Goal: Task Accomplishment & Management: Complete application form

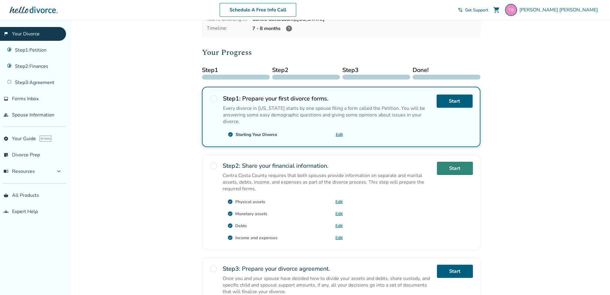
scroll to position [60, 0]
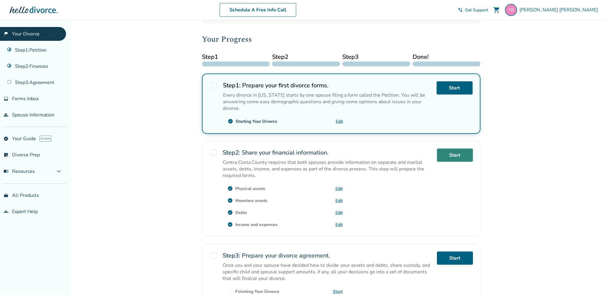
click at [459, 151] on link "Start" at bounding box center [455, 155] width 36 height 13
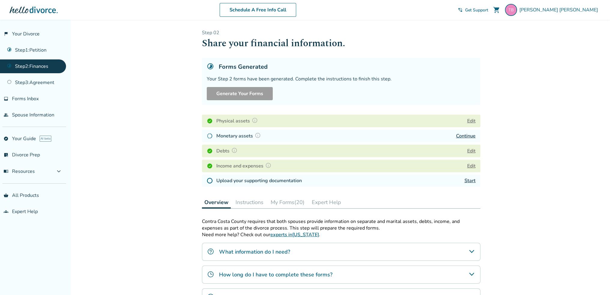
click at [471, 119] on button "Edit" at bounding box center [471, 120] width 8 height 7
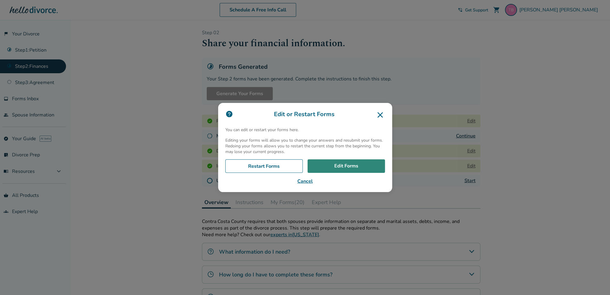
click at [338, 165] on link "Edit Forms" at bounding box center [346, 166] width 77 height 14
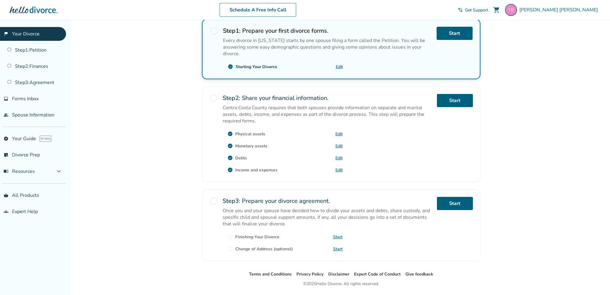
scroll to position [120, 0]
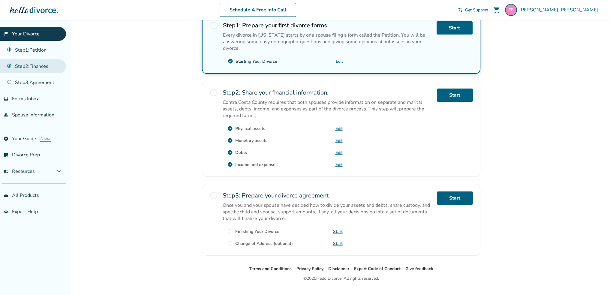
click at [35, 64] on link "Step 2 : Finances" at bounding box center [33, 66] width 66 height 14
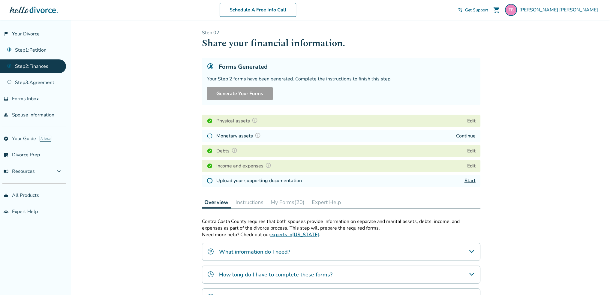
click at [45, 65] on link "Step 2 : Finances" at bounding box center [33, 66] width 66 height 14
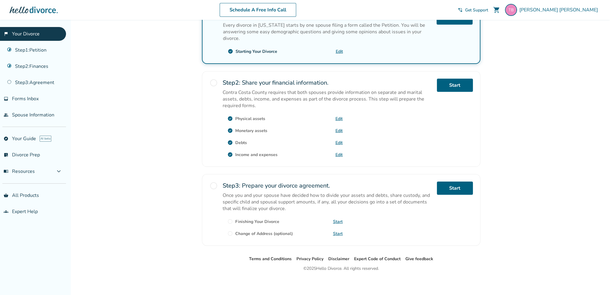
scroll to position [130, 0]
click at [39, 62] on link "Step 2 : Finances" at bounding box center [33, 66] width 66 height 14
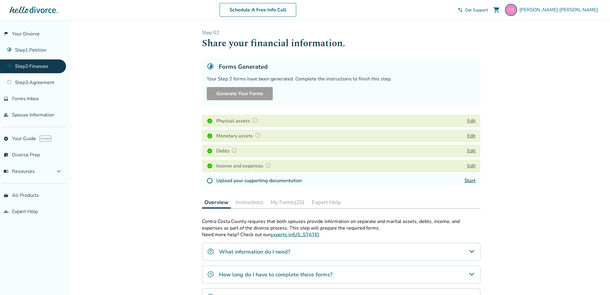
click at [421, 43] on h1 "Share your financial information." at bounding box center [341, 43] width 279 height 15
click at [468, 122] on button "Edit" at bounding box center [471, 120] width 8 height 7
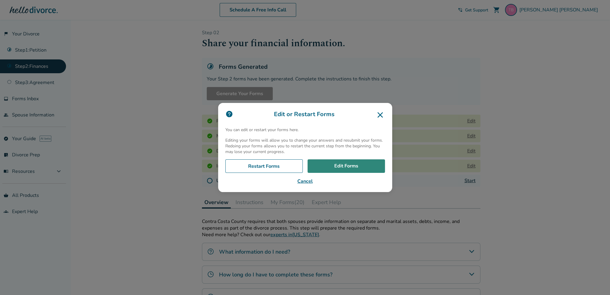
click at [341, 163] on link "Edit Forms" at bounding box center [346, 166] width 77 height 14
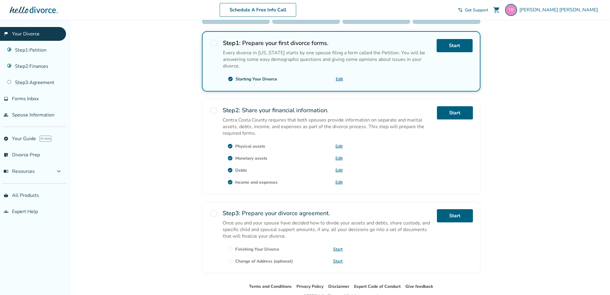
scroll to position [120, 0]
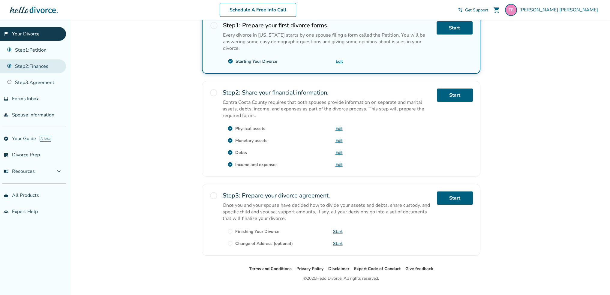
click at [32, 62] on link "Step 2 : Finances" at bounding box center [33, 66] width 66 height 14
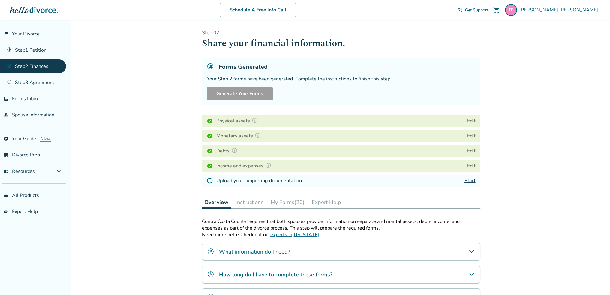
click at [290, 204] on button "My Forms (20)" at bounding box center [287, 202] width 39 height 12
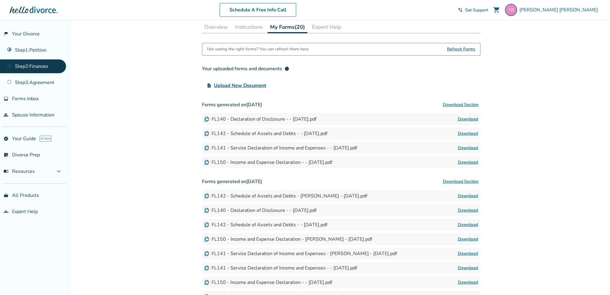
scroll to position [180, 0]
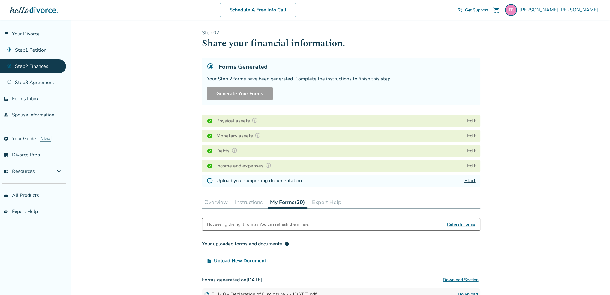
click at [248, 203] on button "Instructions" at bounding box center [249, 202] width 33 height 12
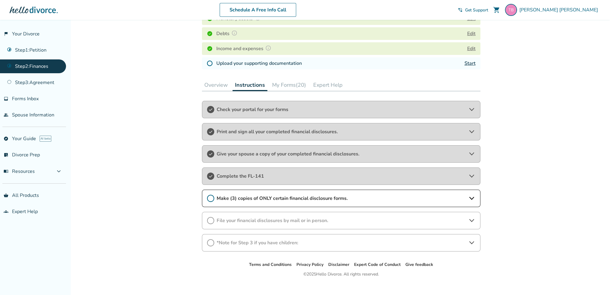
scroll to position [124, 0]
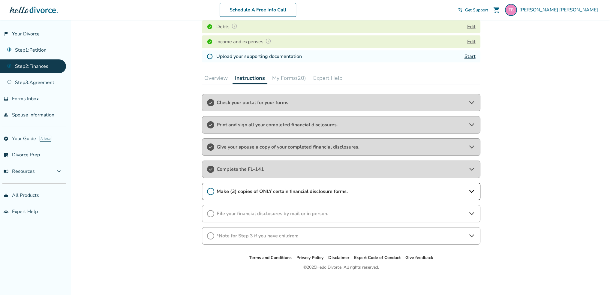
click at [292, 75] on button "My Forms (20)" at bounding box center [289, 78] width 39 height 12
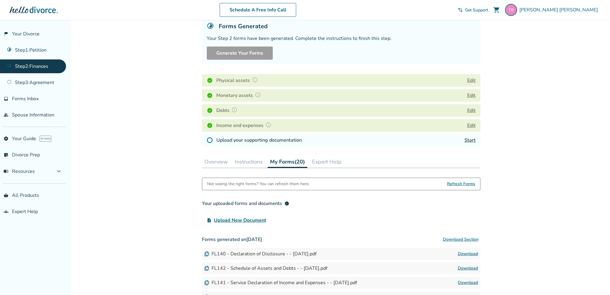
scroll to position [30, 0]
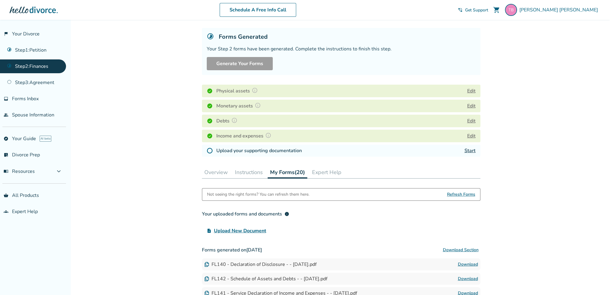
click at [455, 193] on span "Refresh Forms" at bounding box center [461, 195] width 28 height 12
click at [463, 193] on span "Refresh Forms" at bounding box center [461, 195] width 28 height 12
click at [471, 152] on link "Start" at bounding box center [470, 150] width 11 height 7
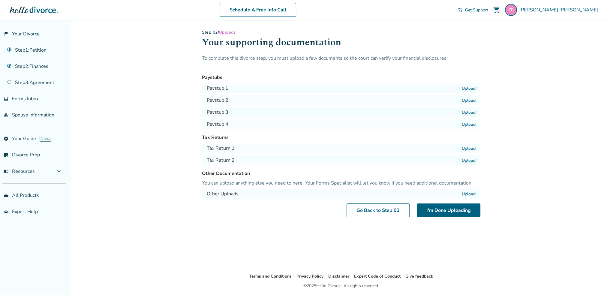
click at [467, 88] on label "Upload" at bounding box center [469, 89] width 14 height 6
click at [0, 0] on input "Upload" at bounding box center [0, 0] width 0 height 0
click at [470, 101] on label "Upload" at bounding box center [469, 101] width 14 height 6
click at [0, 0] on input "Upload" at bounding box center [0, 0] width 0 height 0
click at [473, 113] on label "Upload" at bounding box center [469, 113] width 14 height 6
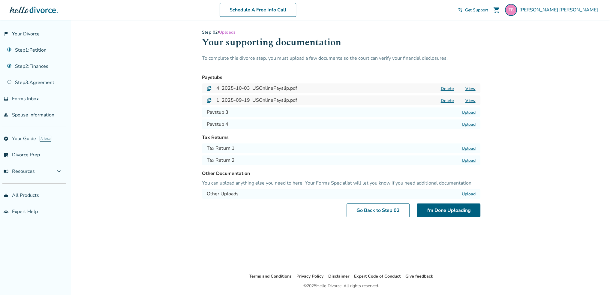
click at [0, 0] on input "Upload" at bounding box center [0, 0] width 0 height 0
click at [468, 122] on label "Upload" at bounding box center [469, 125] width 14 height 6
click at [0, 0] on input "Upload" at bounding box center [0, 0] width 0 height 0
click at [466, 147] on label "Upload" at bounding box center [469, 149] width 14 height 6
click at [0, 0] on input "Upload" at bounding box center [0, 0] width 0 height 0
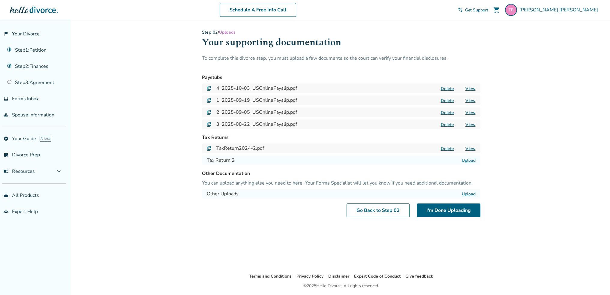
click at [471, 161] on label "Upload" at bounding box center [469, 161] width 14 height 6
click at [0, 0] on input "Upload" at bounding box center [0, 0] width 0 height 0
click at [458, 207] on button "I'm Done Uploading" at bounding box center [449, 211] width 64 height 14
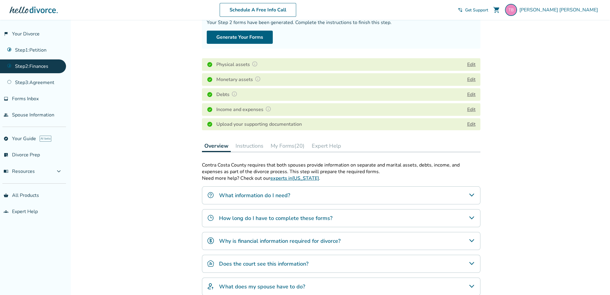
scroll to position [60, 0]
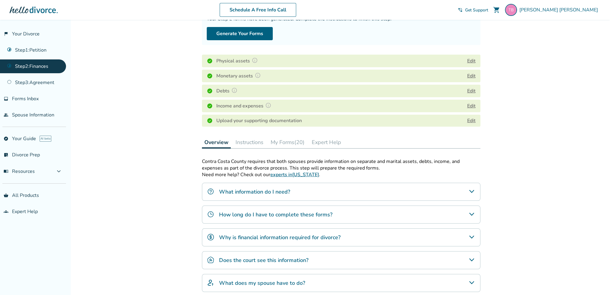
click at [295, 143] on button "My Forms (20)" at bounding box center [287, 142] width 39 height 12
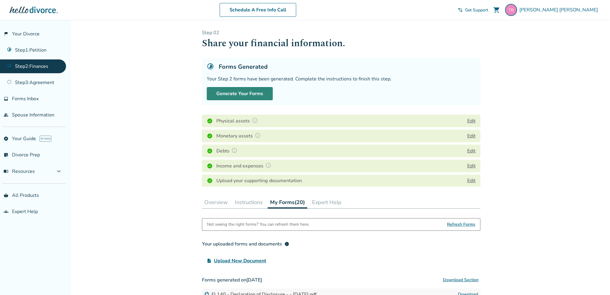
click at [253, 92] on button "Generate Your Forms" at bounding box center [240, 93] width 66 height 13
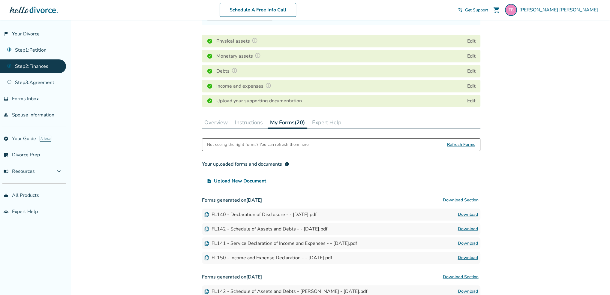
scroll to position [90, 0]
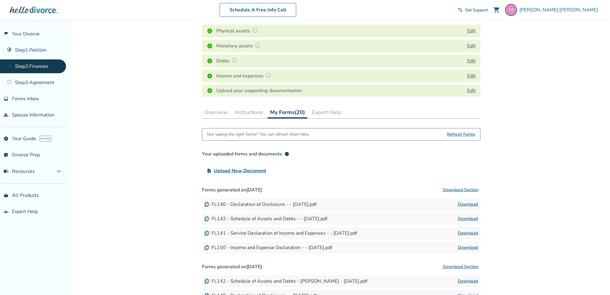
click at [463, 133] on span "Refresh Forms" at bounding box center [461, 134] width 28 height 12
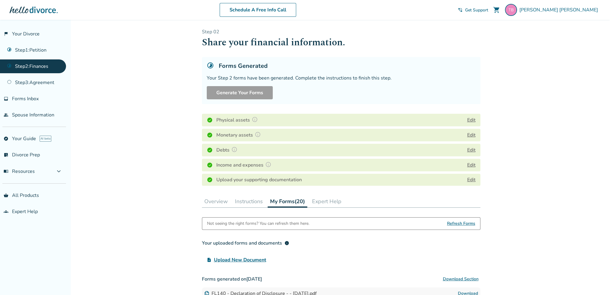
scroll to position [0, 0]
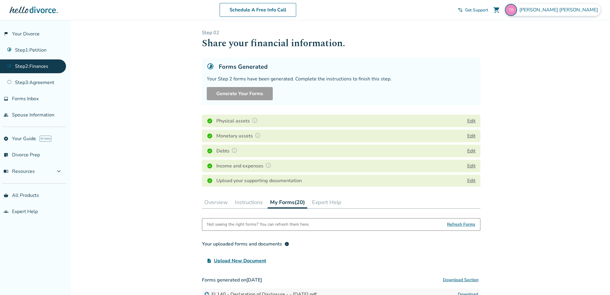
click at [577, 10] on span "Tamarra Billings" at bounding box center [560, 10] width 81 height 7
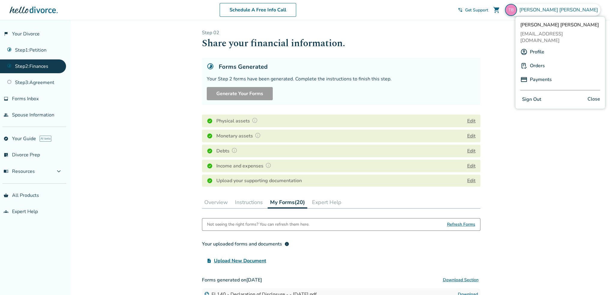
click at [532, 95] on button "Sign Out" at bounding box center [532, 99] width 23 height 9
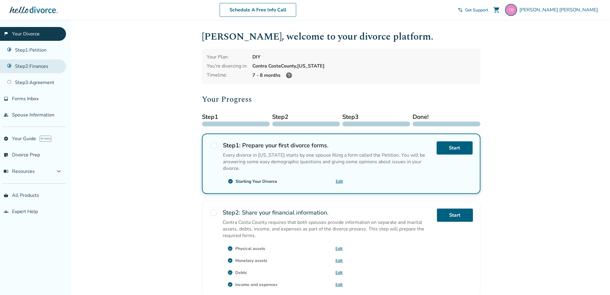
click at [41, 67] on link "Step 2 : Finances" at bounding box center [33, 66] width 66 height 14
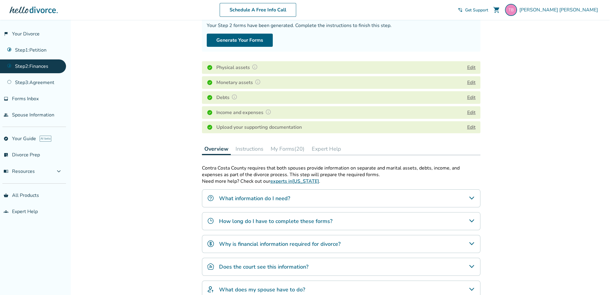
scroll to position [52, 0]
click at [286, 149] on button "My Forms (20)" at bounding box center [287, 150] width 39 height 12
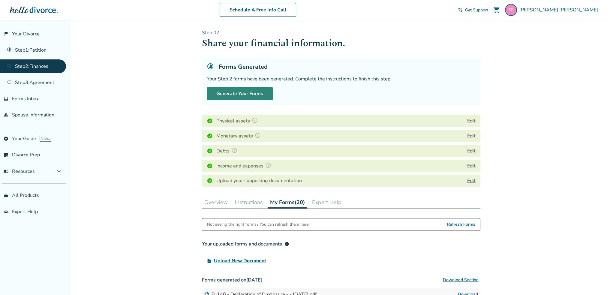
click at [242, 92] on button "Generate Your Forms" at bounding box center [240, 93] width 66 height 13
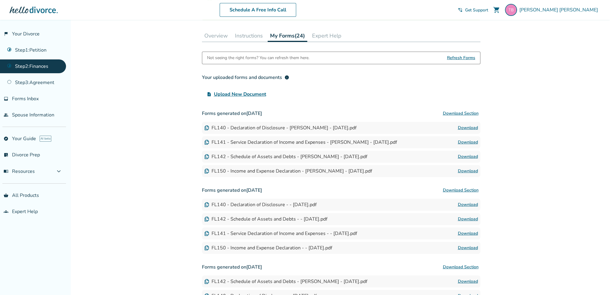
scroll to position [150, 0]
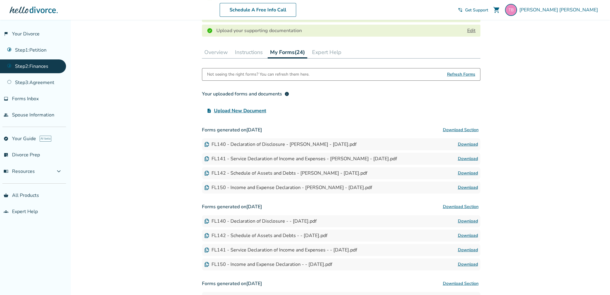
click at [452, 130] on button "Download Section" at bounding box center [460, 130] width 39 height 12
click at [242, 53] on button "Instructions" at bounding box center [249, 52] width 33 height 12
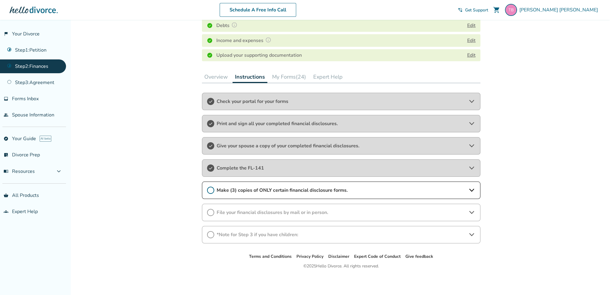
scroll to position [124, 0]
click at [468, 101] on icon at bounding box center [471, 102] width 7 height 7
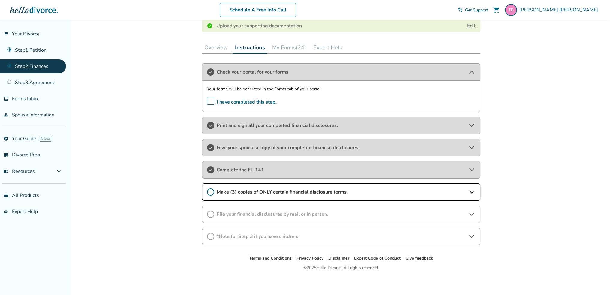
scroll to position [156, 0]
click at [210, 101] on span "I have completed this step." at bounding box center [242, 101] width 70 height 9
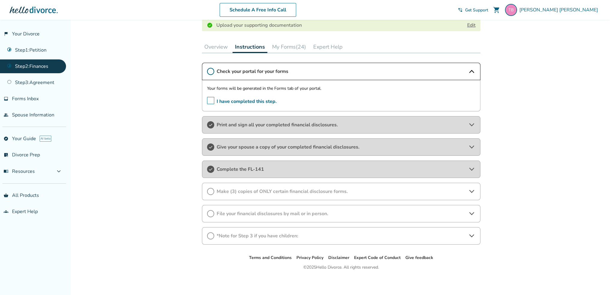
click at [213, 99] on span "I have completed this step." at bounding box center [242, 101] width 70 height 9
click at [475, 124] on icon at bounding box center [471, 124] width 7 height 7
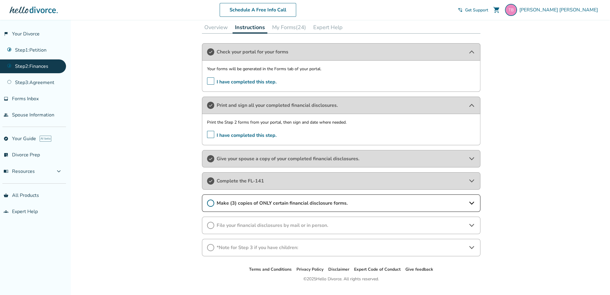
scroll to position [187, 0]
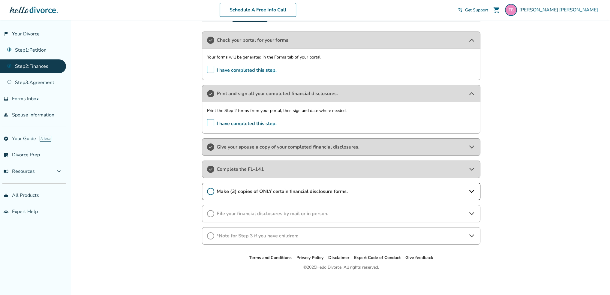
click at [471, 145] on icon at bounding box center [471, 147] width 7 height 7
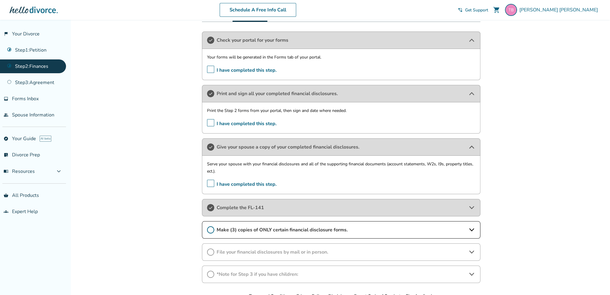
click at [470, 209] on icon at bounding box center [471, 207] width 7 height 7
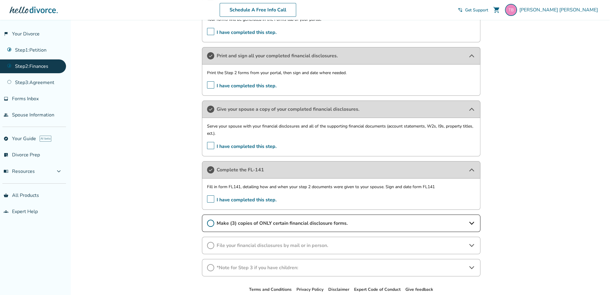
scroll to position [247, 0]
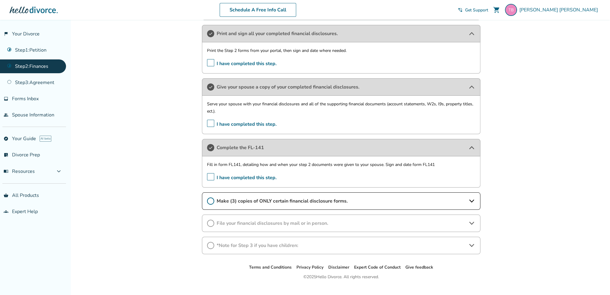
click at [474, 198] on icon at bounding box center [471, 201] width 7 height 7
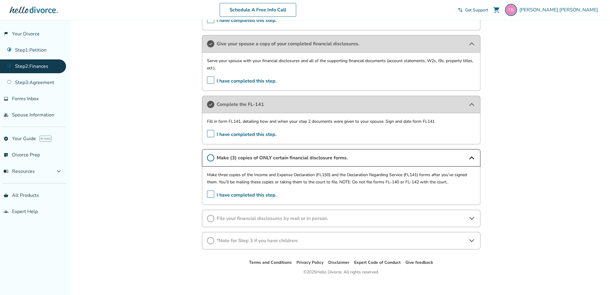
scroll to position [295, 0]
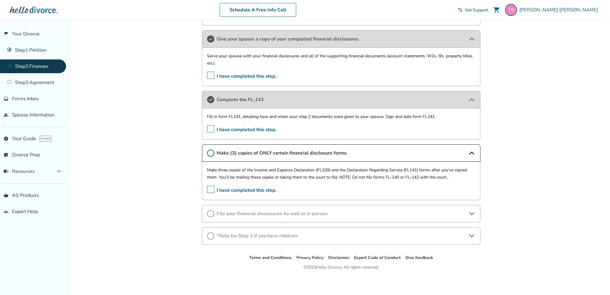
click at [213, 127] on span "I have completed this step." at bounding box center [242, 129] width 70 height 9
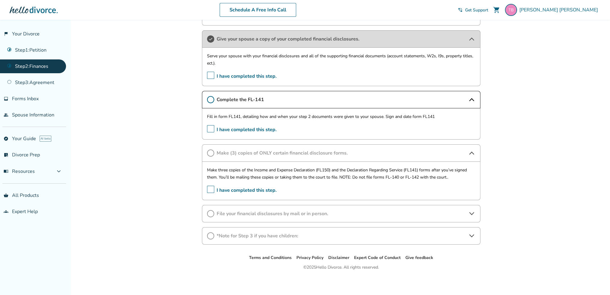
click at [211, 129] on span "I have completed this step." at bounding box center [242, 129] width 70 height 9
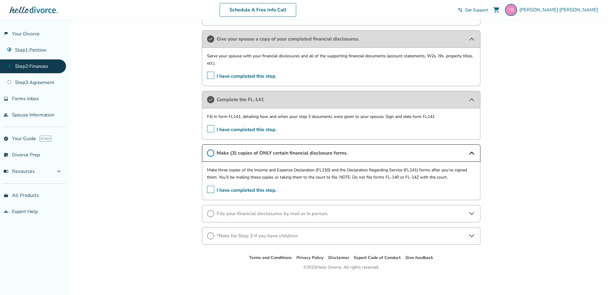
click at [211, 189] on span "I have completed this step." at bounding box center [242, 190] width 70 height 9
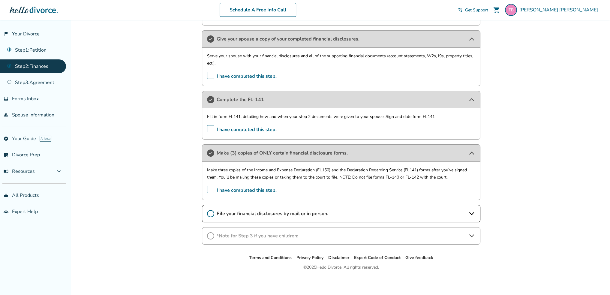
click at [474, 212] on icon at bounding box center [471, 213] width 5 height 3
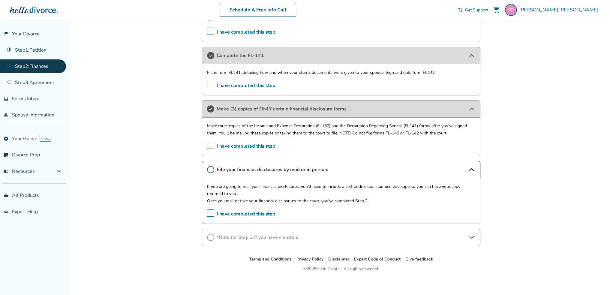
scroll to position [340, 0]
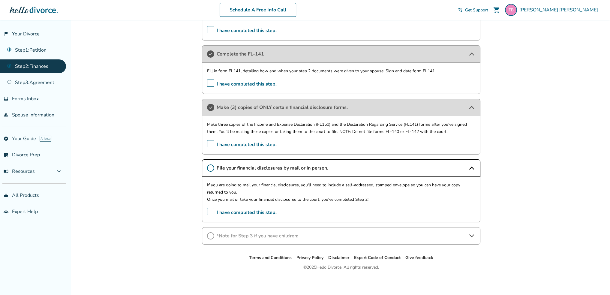
click at [213, 210] on span "I have completed this step." at bounding box center [242, 212] width 70 height 9
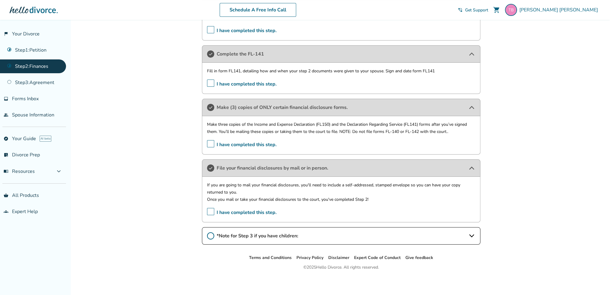
click at [473, 237] on icon at bounding box center [471, 235] width 7 height 7
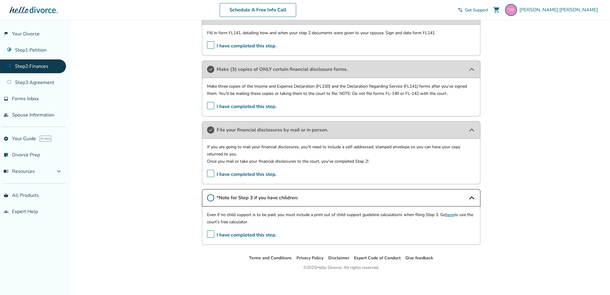
scroll to position [379, 0]
click at [449, 214] on link "here" at bounding box center [450, 215] width 9 height 6
click at [210, 232] on span "I have completed this step." at bounding box center [242, 234] width 70 height 9
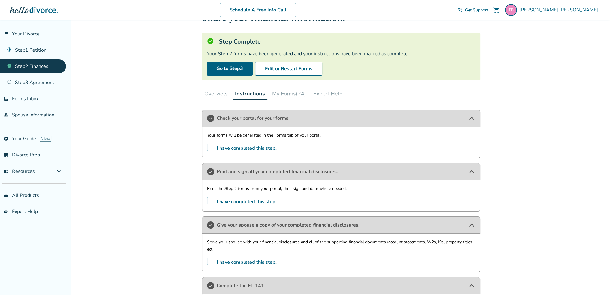
scroll to position [25, 0]
click at [224, 94] on button "Overview" at bounding box center [216, 94] width 28 height 12
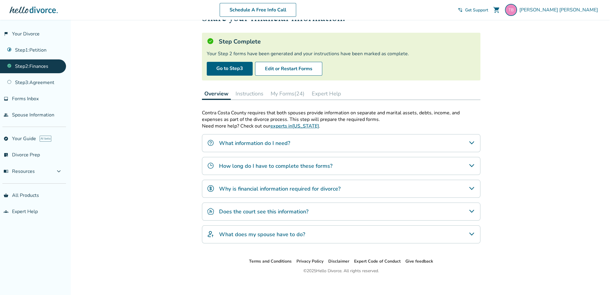
click at [248, 91] on button "Instructions" at bounding box center [249, 94] width 33 height 12
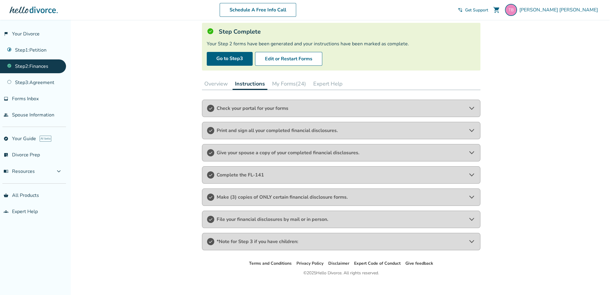
scroll to position [41, 0]
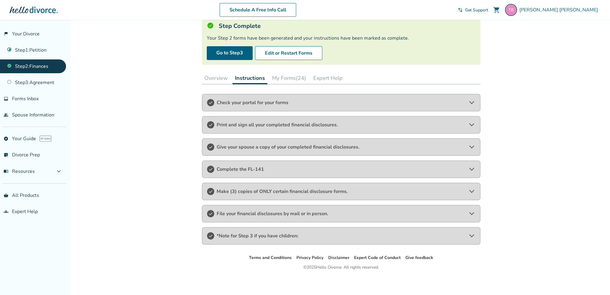
click at [471, 169] on icon at bounding box center [471, 169] width 5 height 3
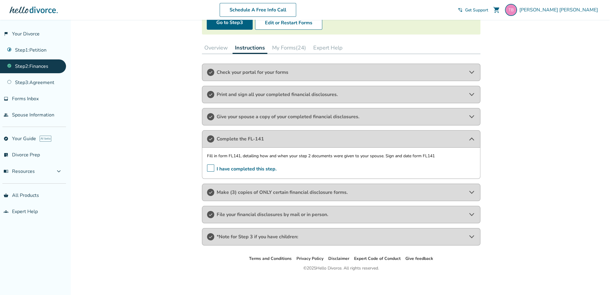
scroll to position [72, 0]
click at [471, 194] on icon at bounding box center [471, 191] width 7 height 7
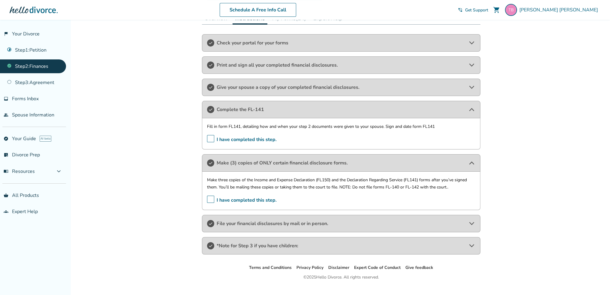
scroll to position [110, 0]
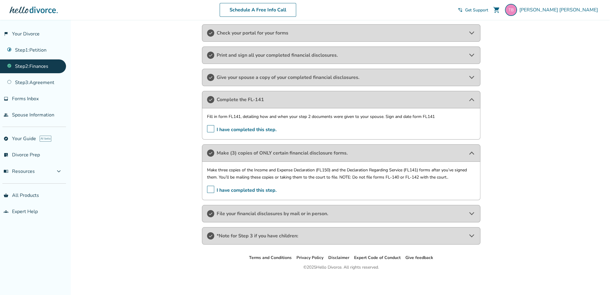
click at [475, 214] on icon at bounding box center [471, 213] width 7 height 7
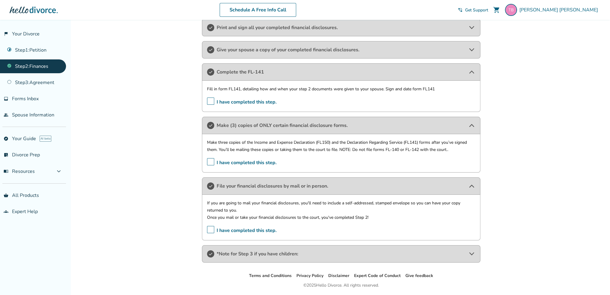
scroll to position [156, 0]
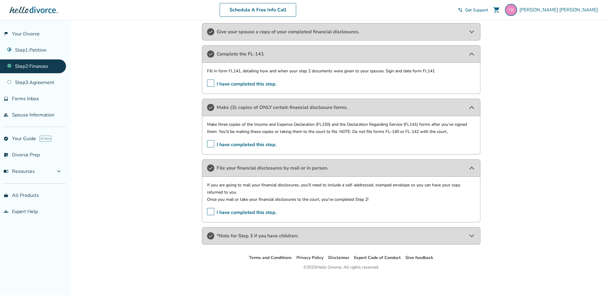
click at [473, 235] on icon at bounding box center [471, 235] width 5 height 3
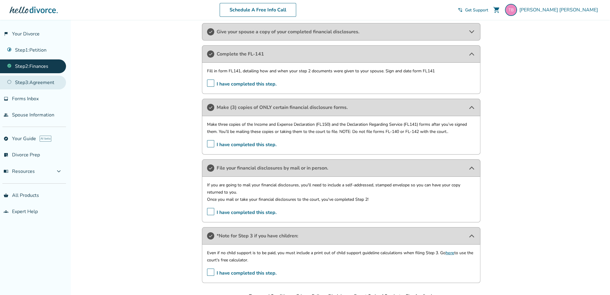
click at [37, 85] on link "Step 3 : Agreement" at bounding box center [33, 83] width 66 height 14
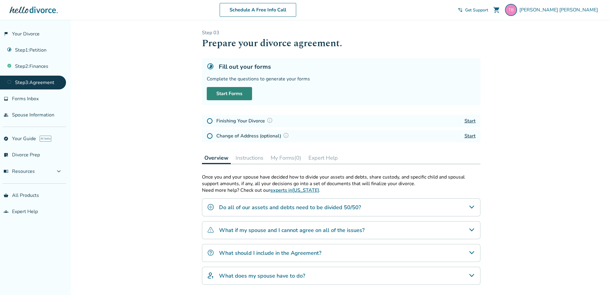
click at [236, 92] on link "Start Forms" at bounding box center [229, 93] width 45 height 13
